Goal: Task Accomplishment & Management: Manage account settings

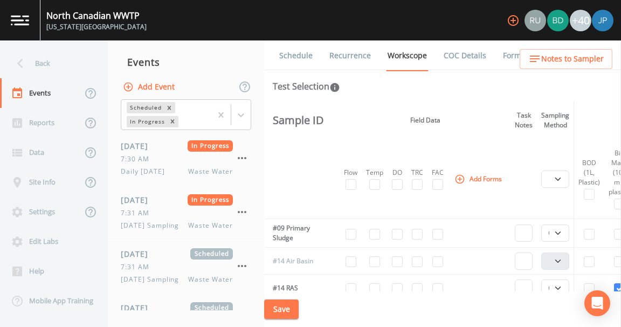
select select "092b3f94-5697-4c94-9891-da161916fdbb"
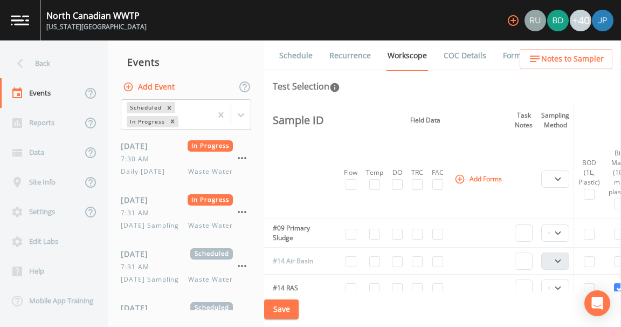
select select "092b3f94-5697-4c94-9891-da161916fdbb"
select select "b6a3c313-748b-4795-a028-792ad310bd60"
select select "092b3f94-5697-4c94-9891-da161916fdbb"
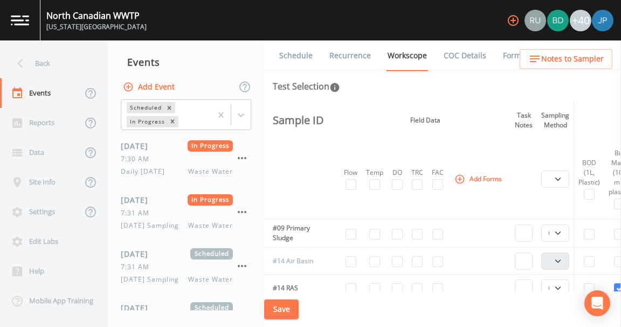
select select "092b3f94-5697-4c94-9891-da161916fdbb"
select select "b6a3c313-748b-4795-a028-792ad310bd60"
select select "092b3f94-5697-4c94-9891-da161916fdbb"
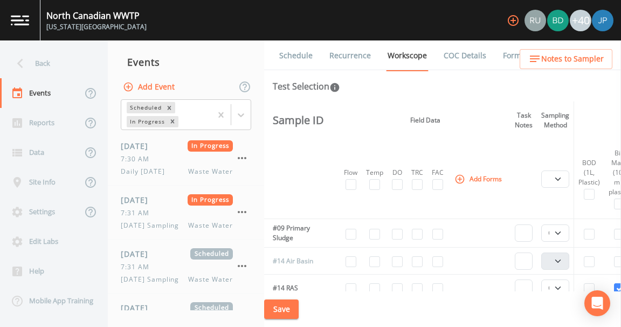
select select "092b3f94-5697-4c94-9891-da161916fdbb"
